Goal: Task Accomplishment & Management: Use online tool/utility

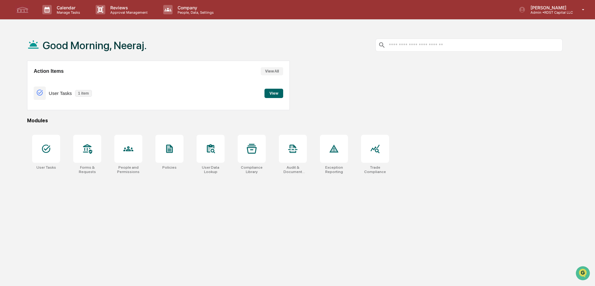
click at [272, 95] on button "View" at bounding box center [273, 93] width 19 height 9
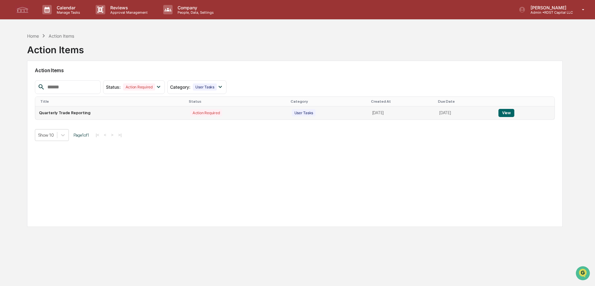
click at [507, 113] on button "View" at bounding box center [506, 113] width 16 height 8
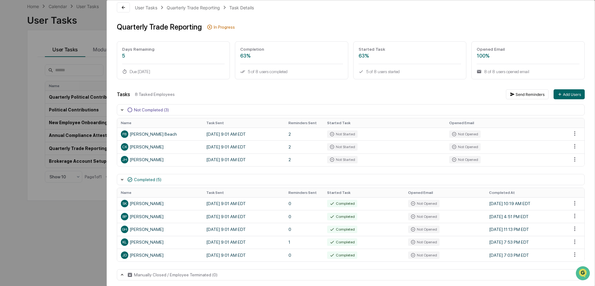
scroll to position [12, 0]
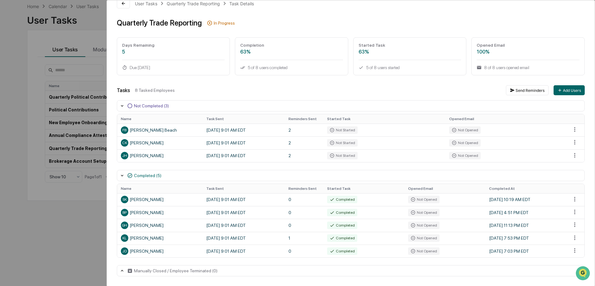
click at [307, 86] on div "Tasks 8 Tasked Employees Send Reminders Add Users" at bounding box center [351, 90] width 468 height 10
click at [271, 25] on div "Quarterly Trade Reporting In Progress" at bounding box center [351, 22] width 468 height 9
